Goal: Task Accomplishment & Management: Manage account settings

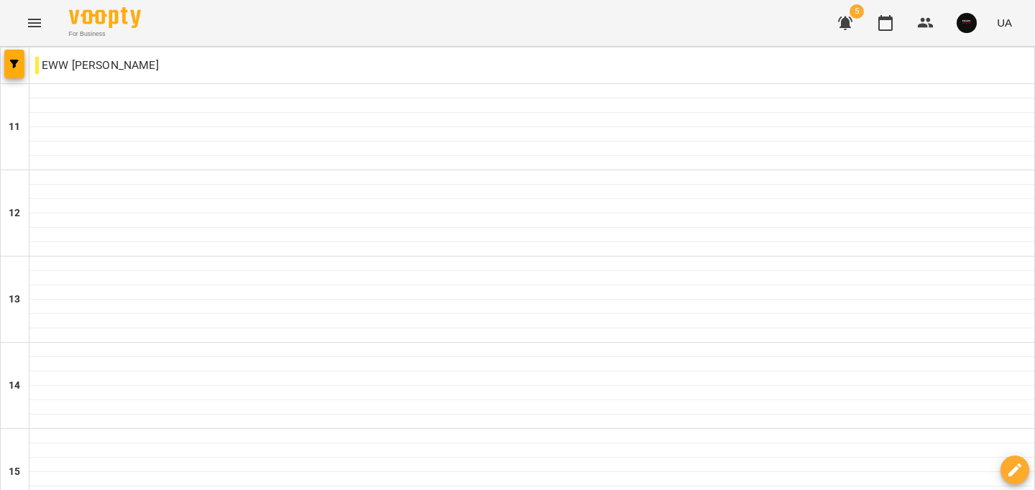
scroll to position [725, 0]
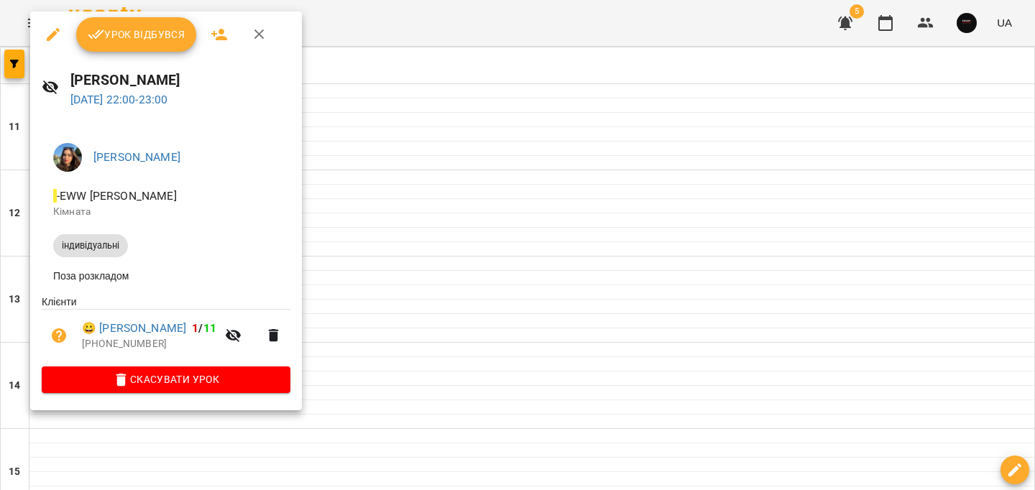
click at [159, 40] on span "Урок відбувся" at bounding box center [137, 34] width 98 height 17
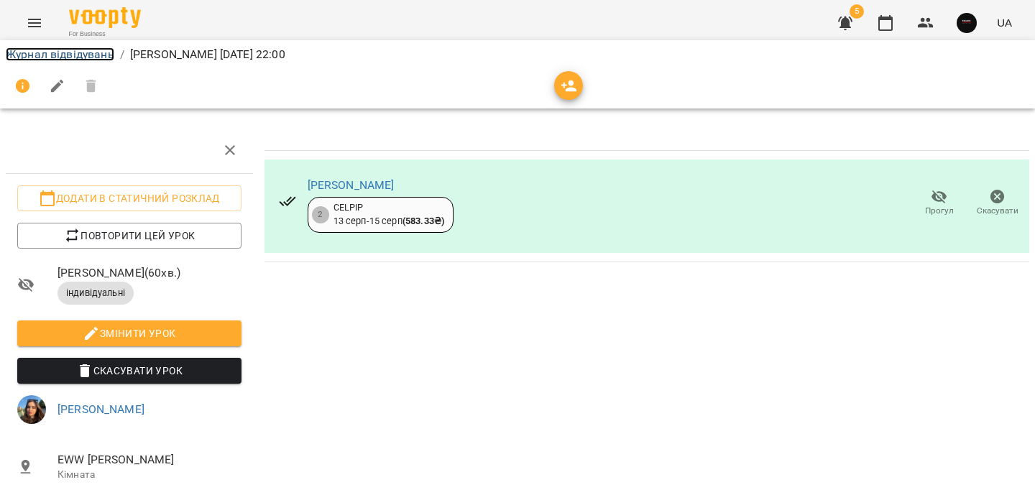
click at [84, 52] on link "Журнал відвідувань" at bounding box center [60, 54] width 109 height 14
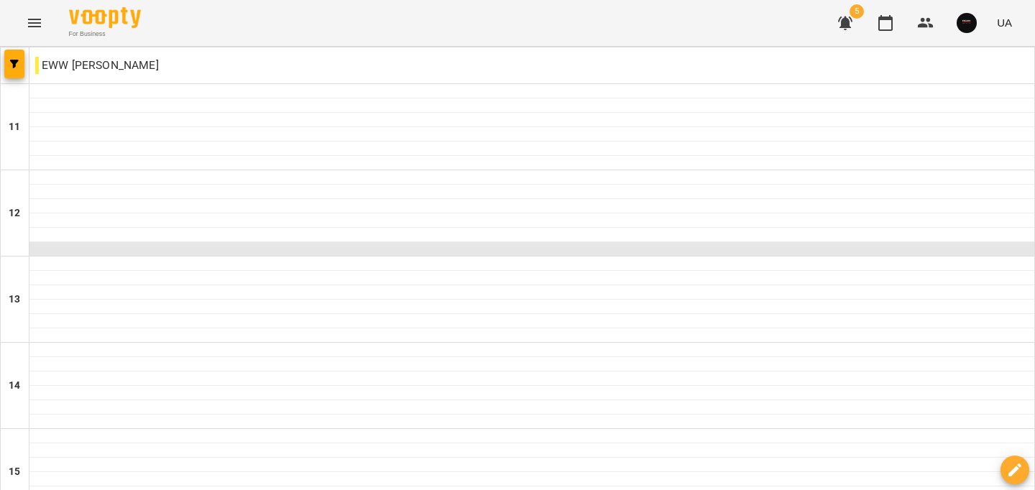
scroll to position [725, 0]
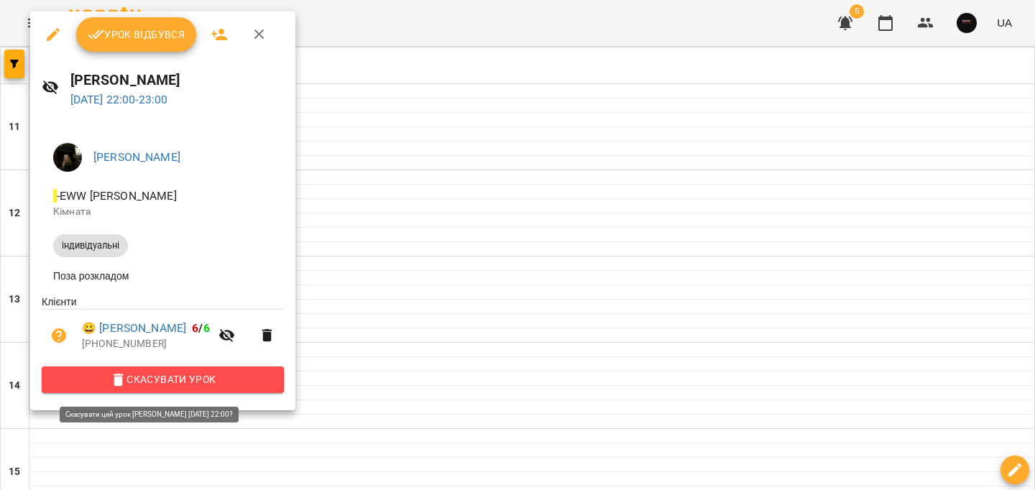
click at [221, 385] on span "Скасувати Урок" at bounding box center [162, 379] width 219 height 17
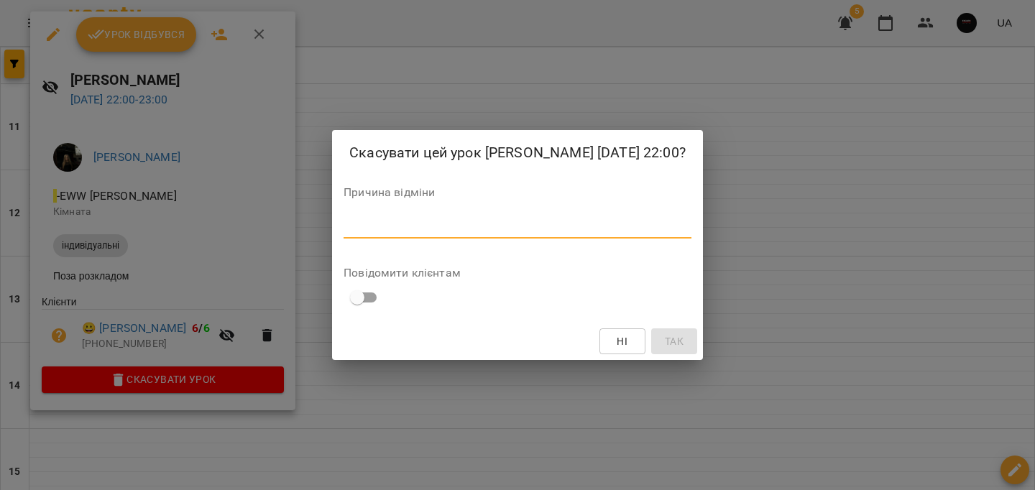
click at [397, 226] on textarea at bounding box center [518, 227] width 348 height 14
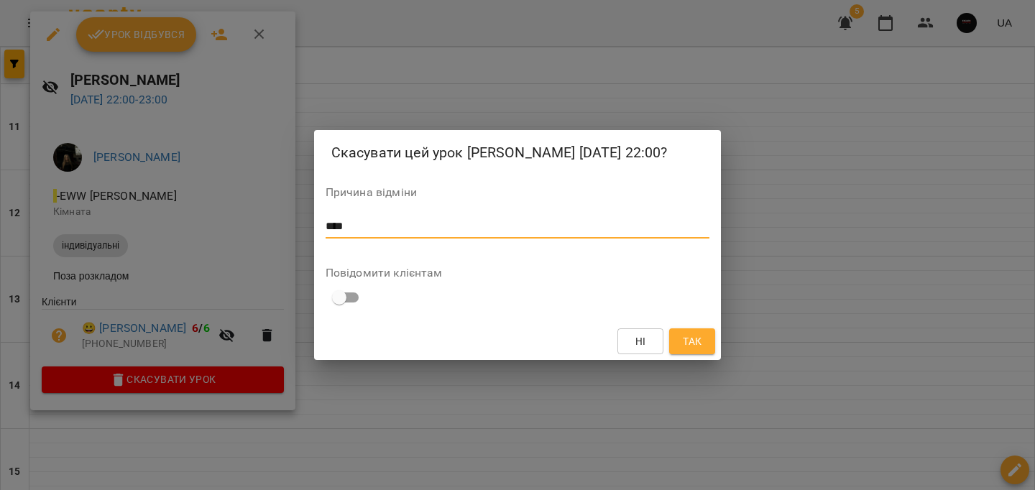
type textarea "****"
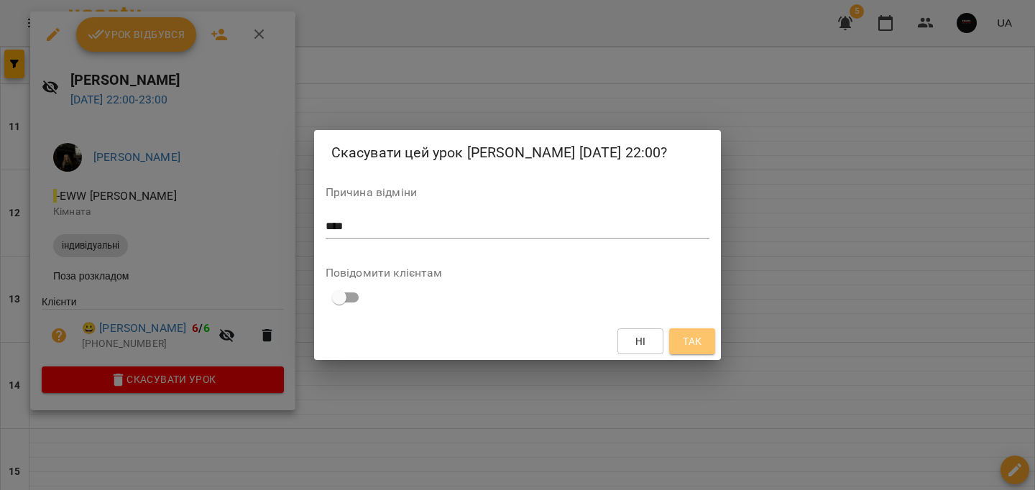
click at [689, 329] on button "Так" at bounding box center [692, 342] width 46 height 26
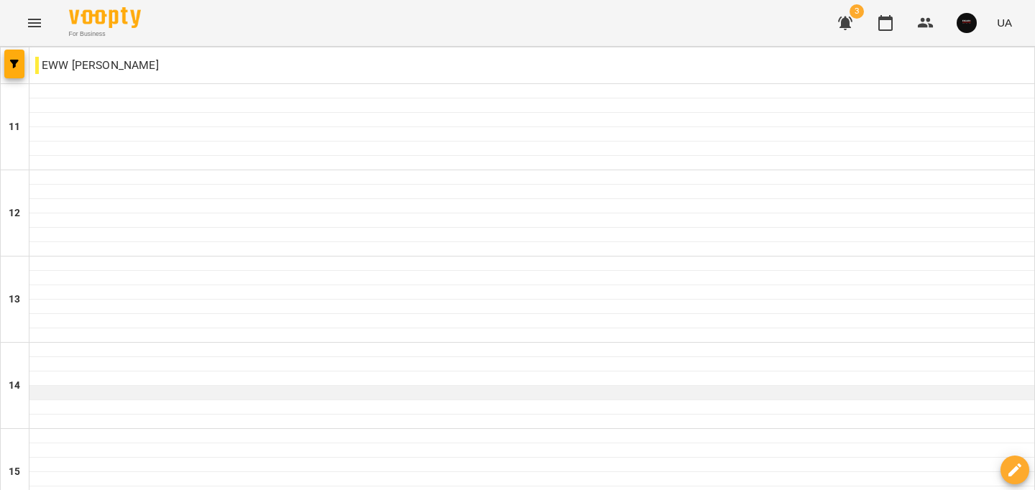
scroll to position [725, 0]
